Goal: Task Accomplishment & Management: Complete application form

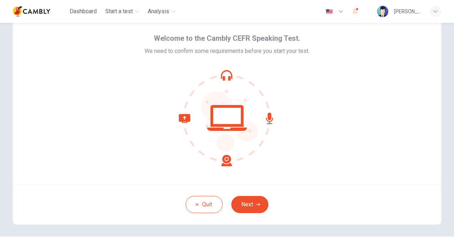
scroll to position [36, 0]
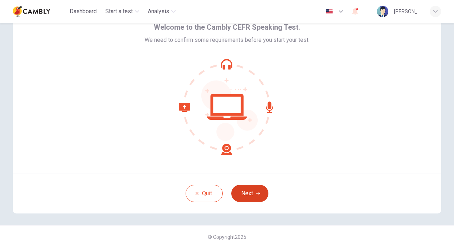
click at [253, 192] on button "Next" at bounding box center [249, 193] width 37 height 17
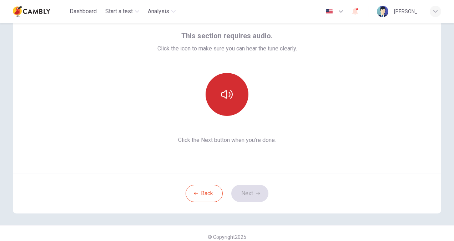
click at [229, 91] on icon "button" at bounding box center [226, 94] width 11 height 9
click at [250, 191] on button "Next" at bounding box center [249, 193] width 37 height 17
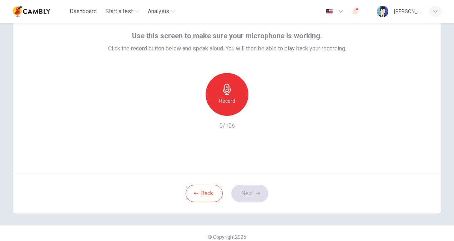
click at [227, 93] on icon "button" at bounding box center [226, 89] width 11 height 11
click at [259, 111] on icon "button" at bounding box center [260, 110] width 3 height 4
click at [191, 110] on icon "button" at bounding box center [194, 110] width 6 height 6
click at [224, 97] on h6 "Record" at bounding box center [227, 100] width 16 height 9
click at [258, 108] on icon "button" at bounding box center [259, 109] width 7 height 7
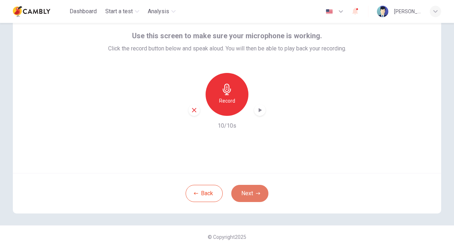
click at [248, 192] on button "Next" at bounding box center [249, 193] width 37 height 17
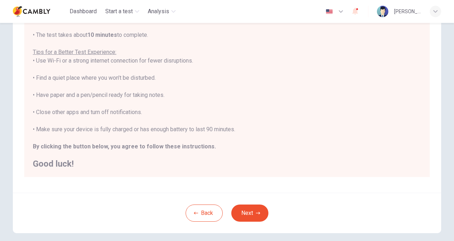
scroll to position [134, 0]
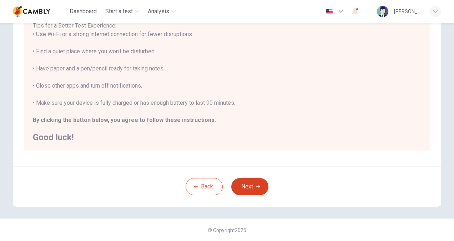
click at [254, 183] on button "Next" at bounding box center [249, 186] width 37 height 17
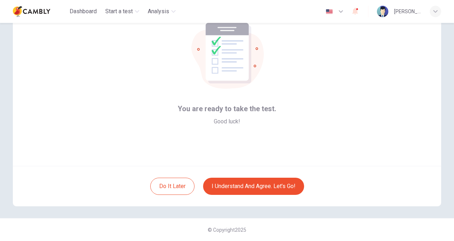
scroll to position [7, 0]
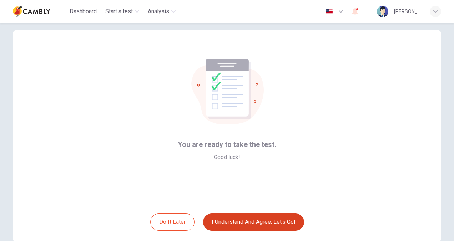
click at [275, 222] on button "I understand and agree. Let’s go!" at bounding box center [253, 221] width 101 height 17
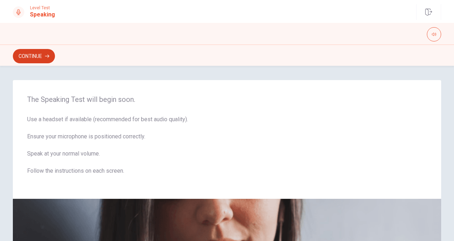
click at [45, 54] on icon "button" at bounding box center [47, 56] width 4 height 4
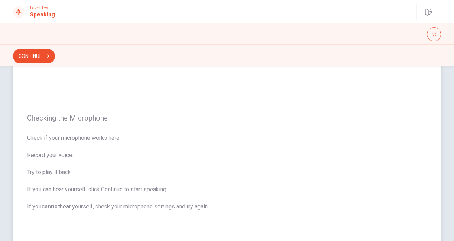
scroll to position [36, 0]
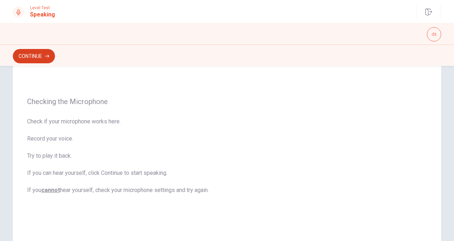
click at [40, 56] on button "Continue" at bounding box center [34, 56] width 42 height 14
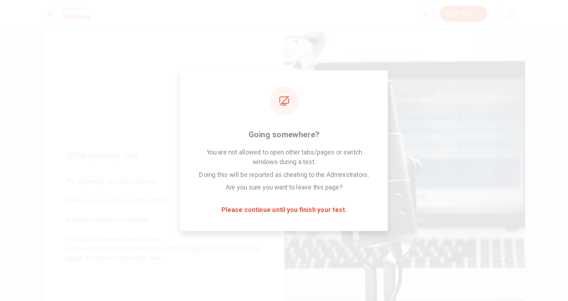
scroll to position [9, 0]
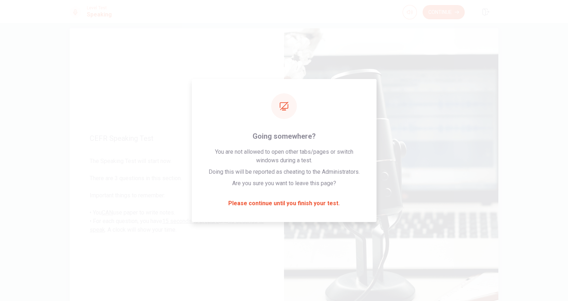
drag, startPoint x: 405, startPoint y: 1, endPoint x: 352, endPoint y: 32, distance: 61.8
click at [352, 32] on img at bounding box center [391, 183] width 214 height 311
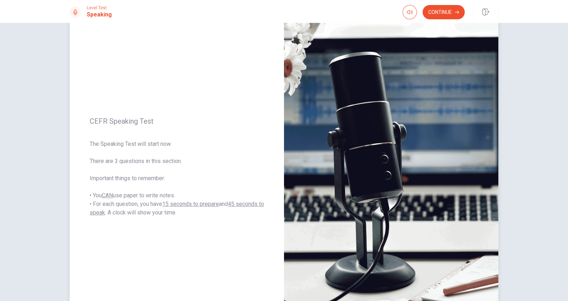
scroll to position [0, 0]
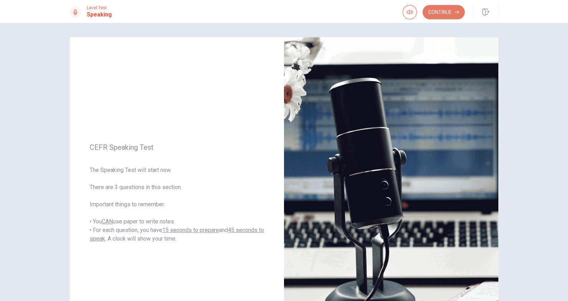
click at [439, 11] on button "Continue" at bounding box center [443, 12] width 42 height 14
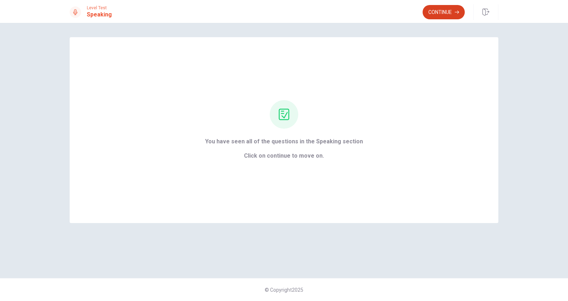
click at [445, 15] on button "Continue" at bounding box center [443, 12] width 42 height 14
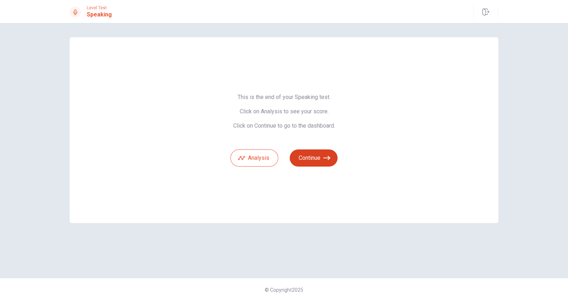
click at [322, 155] on button "Continue" at bounding box center [314, 157] width 48 height 17
